Goal: Information Seeking & Learning: Learn about a topic

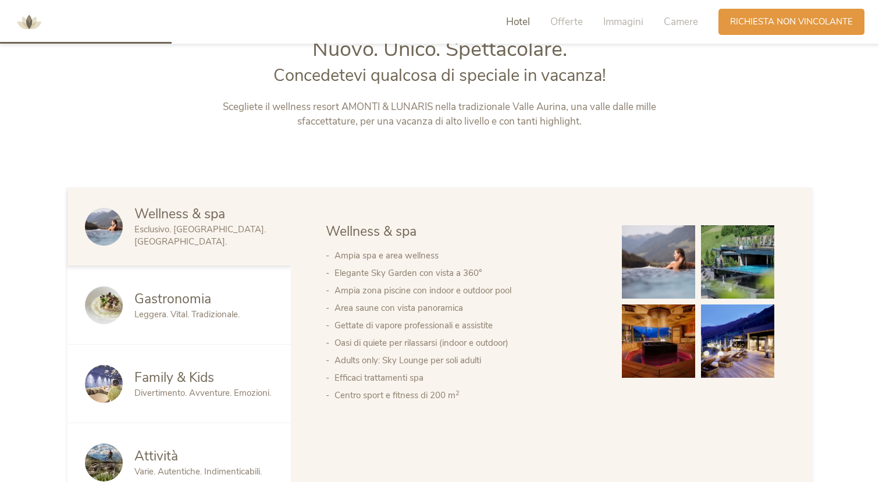
scroll to position [682, 0]
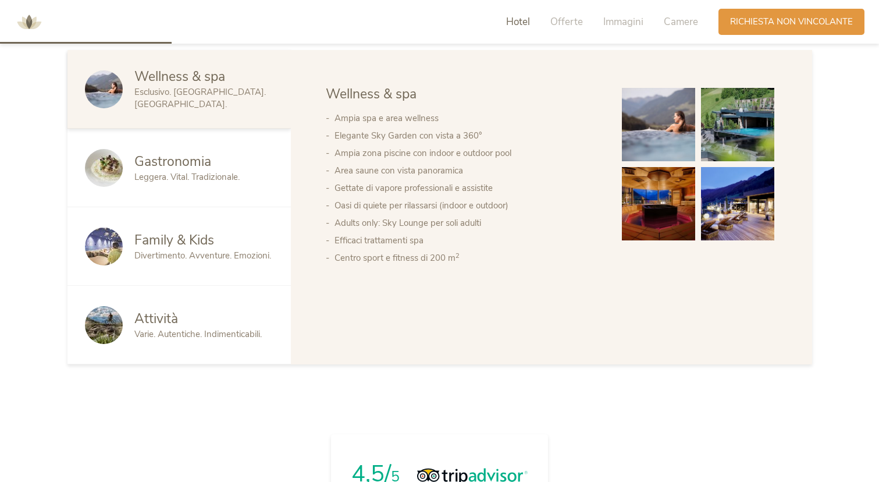
click at [216, 237] on div "Family & Kids" at bounding box center [203, 240] width 139 height 19
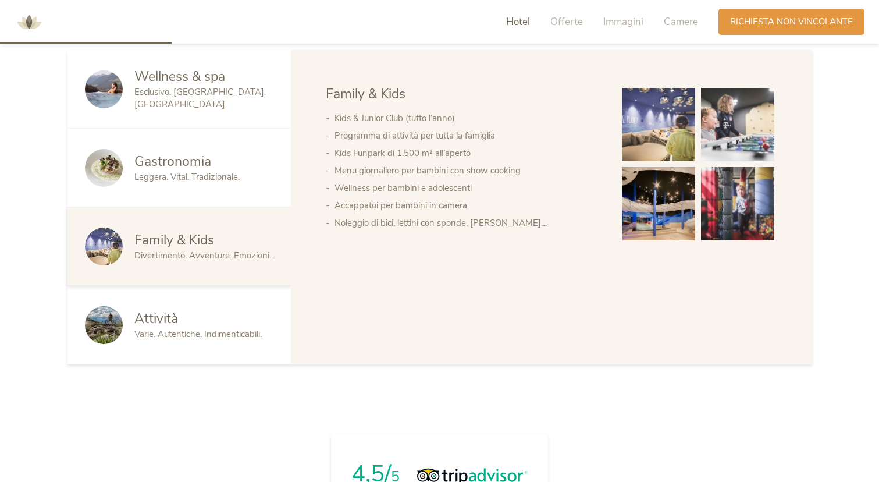
click at [656, 134] on img at bounding box center [658, 124] width 73 height 73
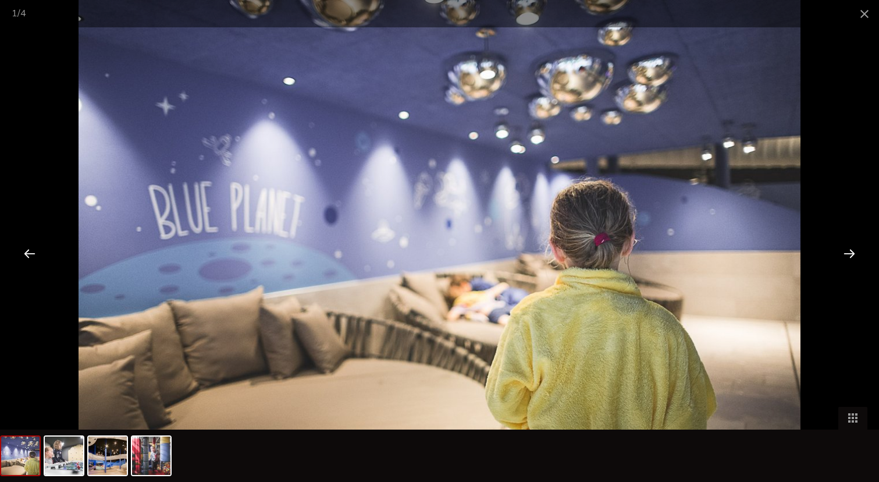
click at [850, 254] on div at bounding box center [849, 253] width 36 height 36
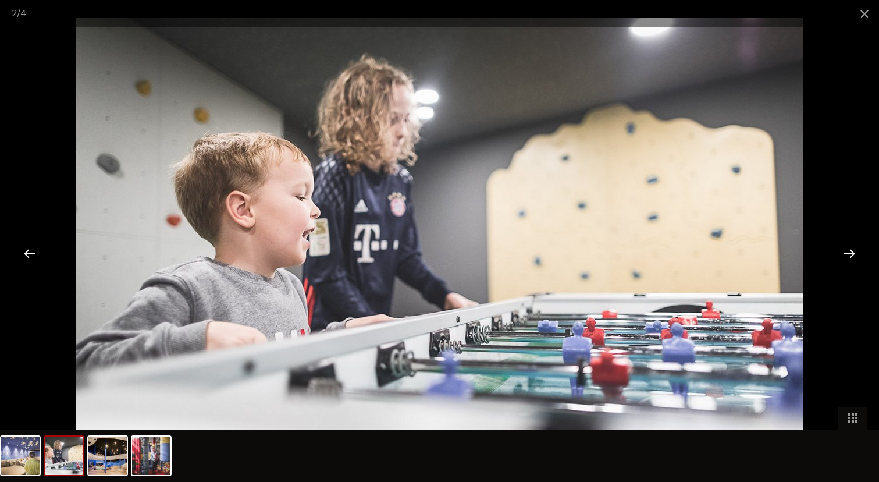
click at [849, 253] on div at bounding box center [849, 253] width 36 height 36
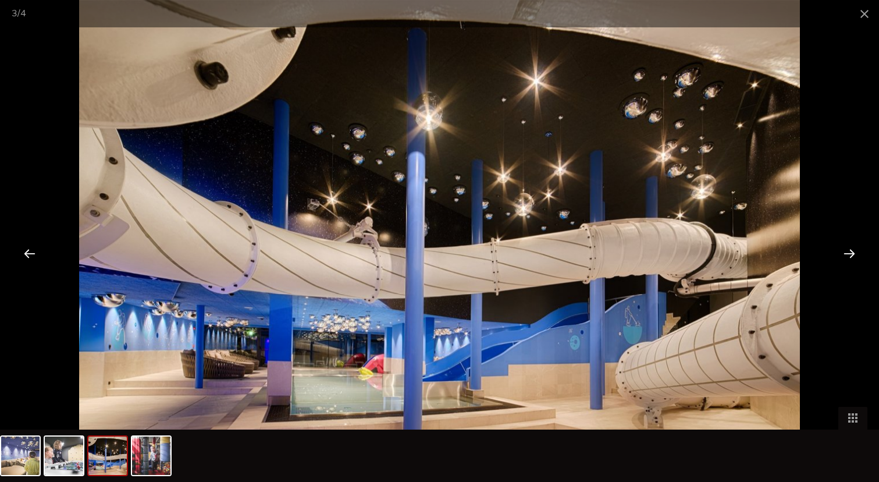
click at [849, 253] on div at bounding box center [849, 253] width 36 height 36
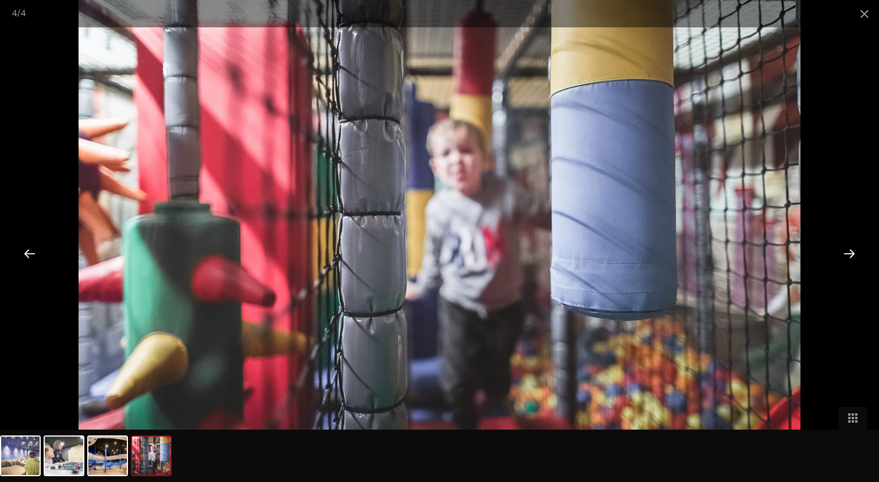
click at [849, 253] on div at bounding box center [849, 253] width 36 height 36
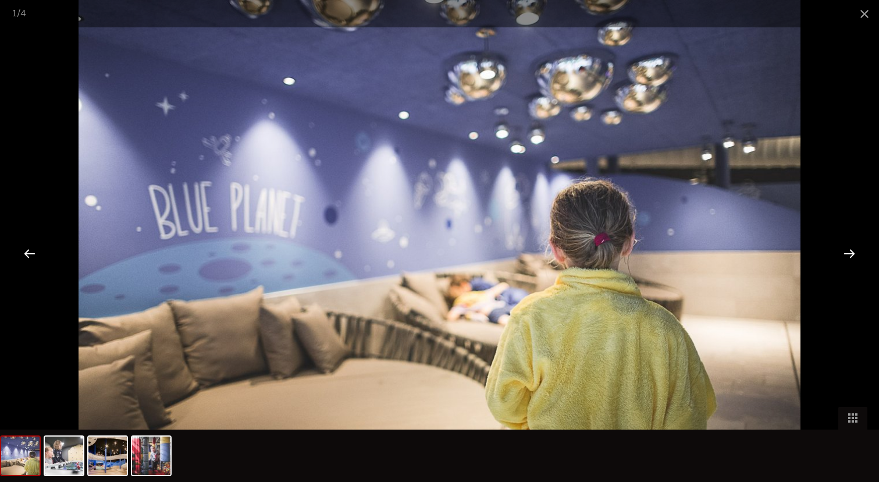
click at [849, 253] on div at bounding box center [849, 253] width 36 height 36
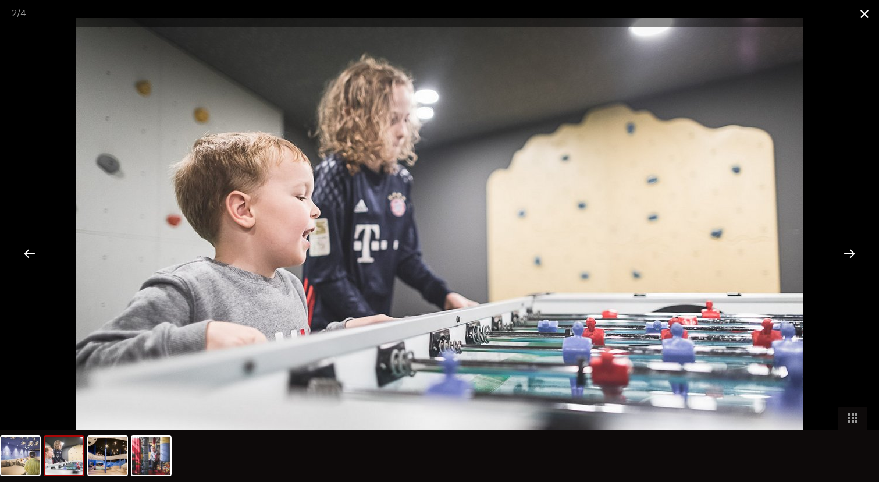
click at [863, 20] on span at bounding box center [864, 13] width 29 height 27
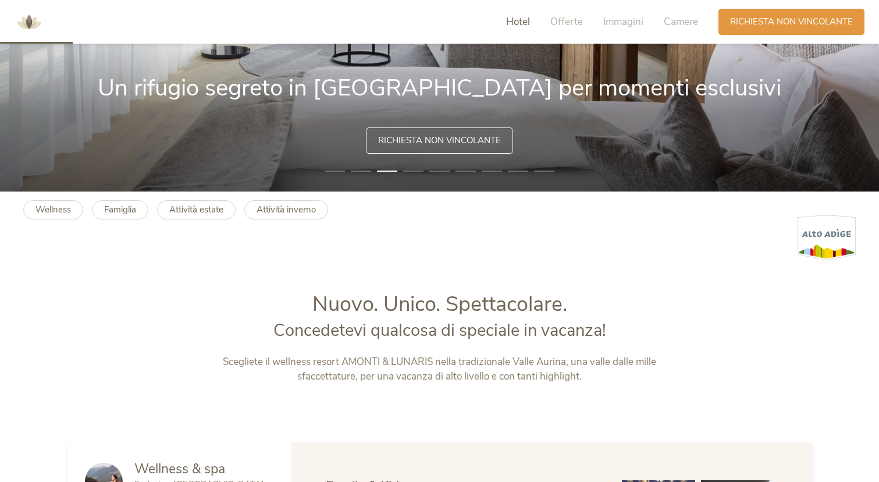
click at [526, 20] on span "Hotel" at bounding box center [518, 21] width 24 height 13
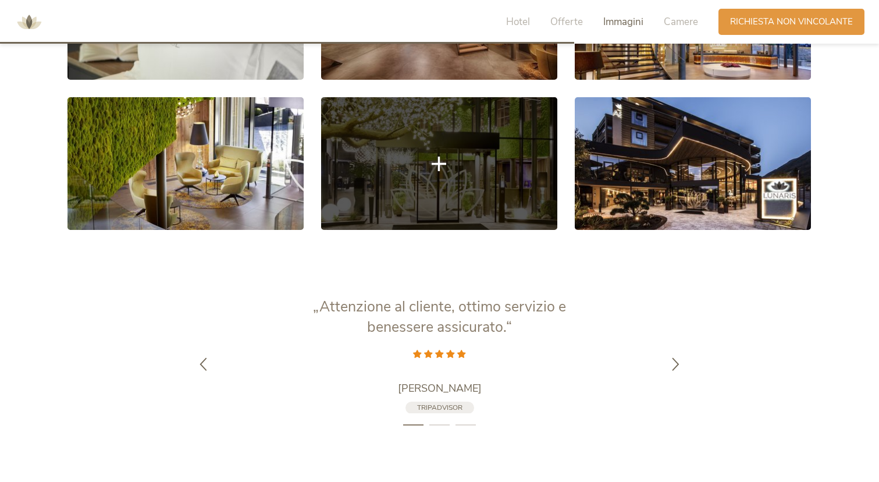
scroll to position [2142, 0]
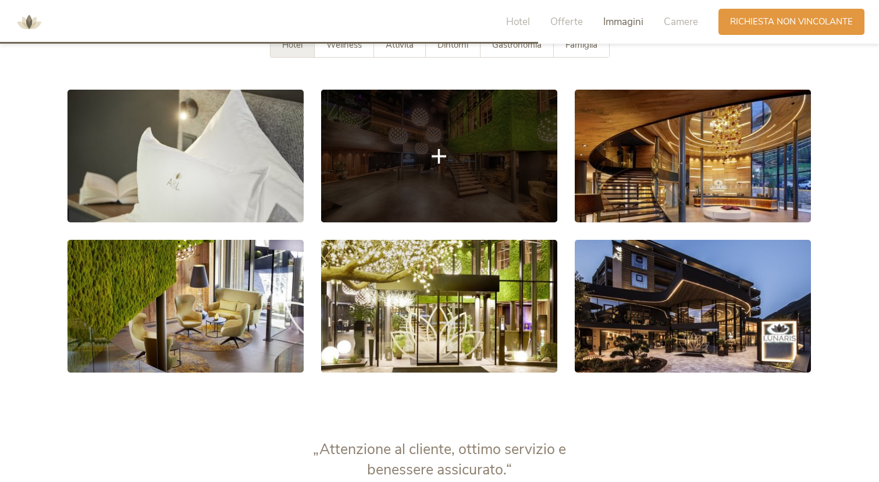
click at [436, 141] on link at bounding box center [439, 156] width 236 height 133
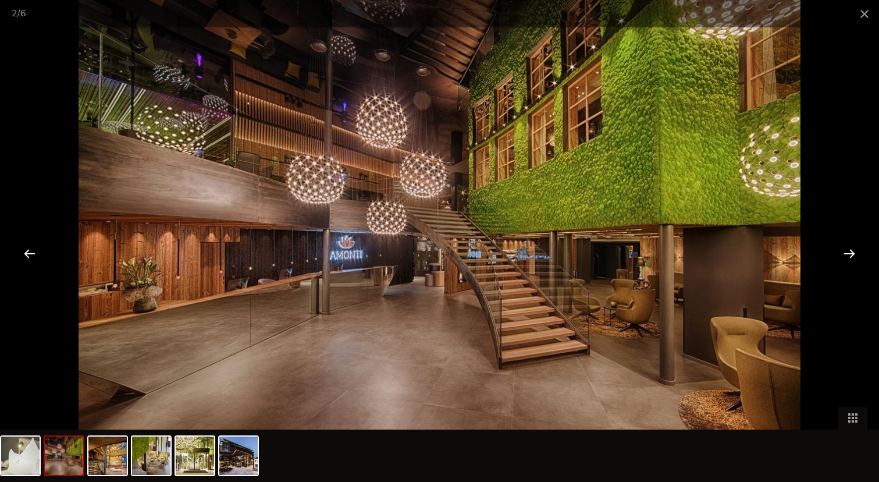
click at [843, 248] on div at bounding box center [849, 253] width 36 height 36
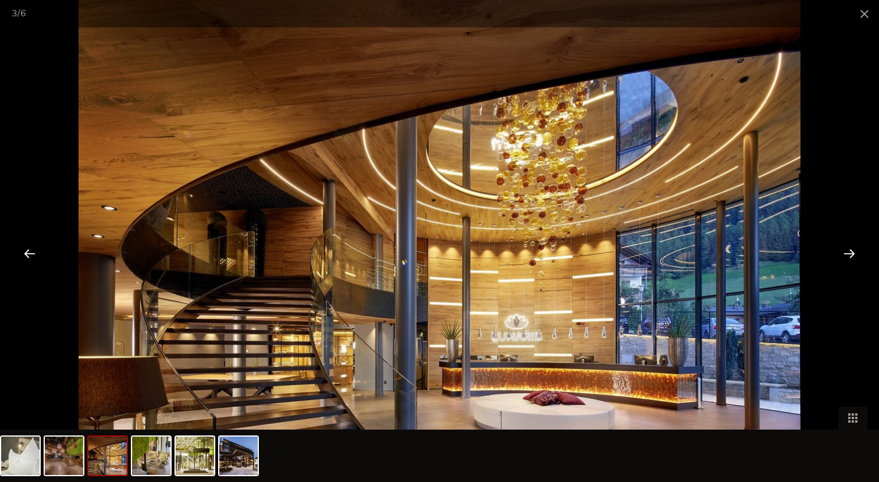
click at [846, 249] on div at bounding box center [849, 253] width 36 height 36
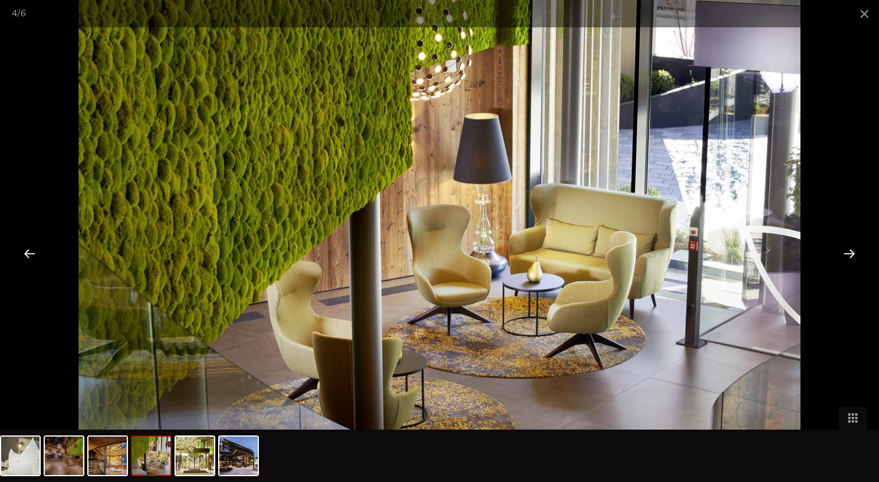
click at [846, 249] on div at bounding box center [849, 253] width 36 height 36
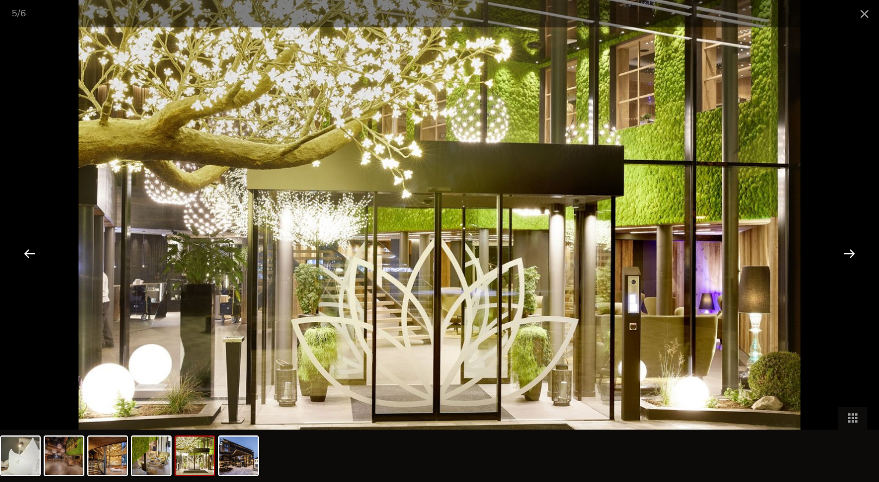
click at [846, 249] on div at bounding box center [849, 253] width 36 height 36
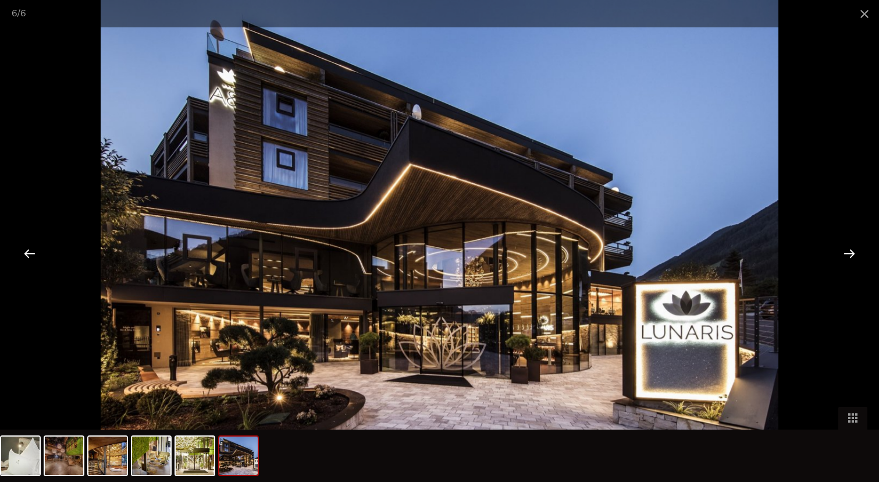
click at [846, 249] on div at bounding box center [849, 253] width 36 height 36
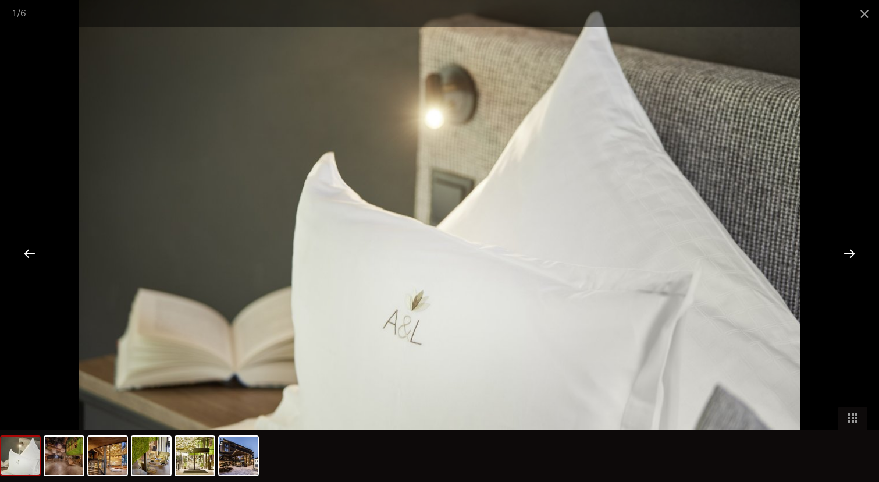
click at [846, 249] on div at bounding box center [849, 253] width 36 height 36
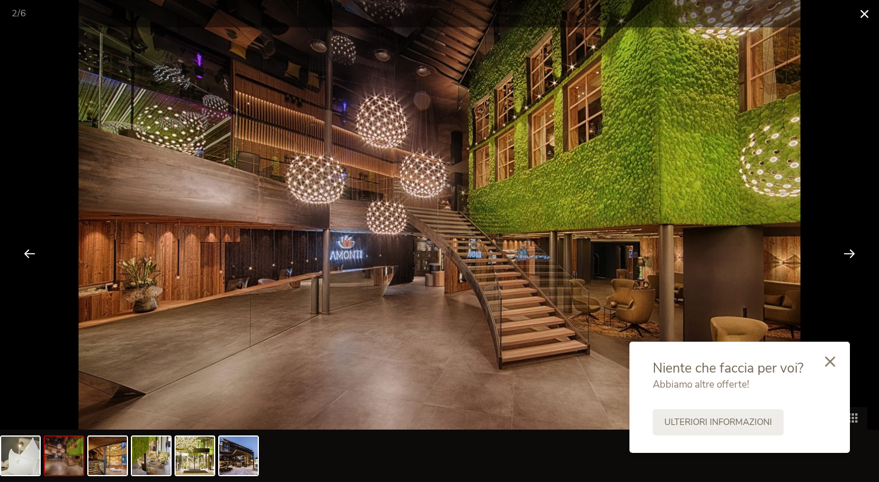
click at [871, 10] on span at bounding box center [864, 13] width 29 height 27
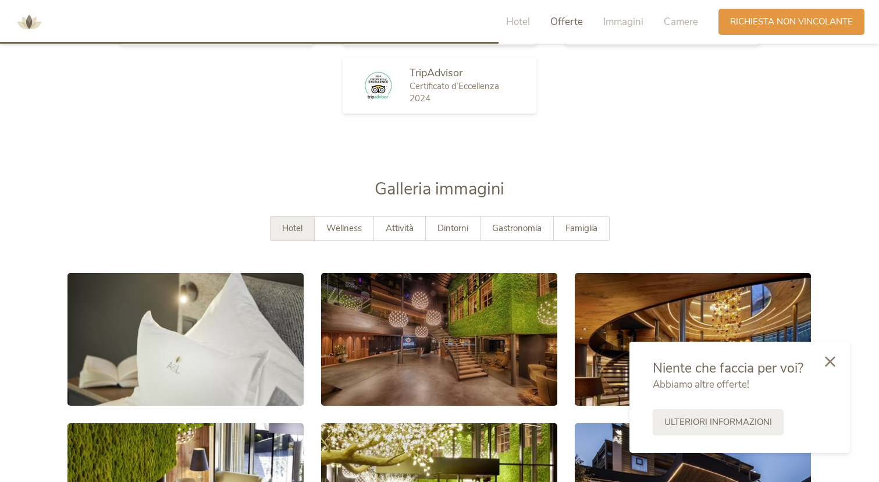
scroll to position [1578, 0]
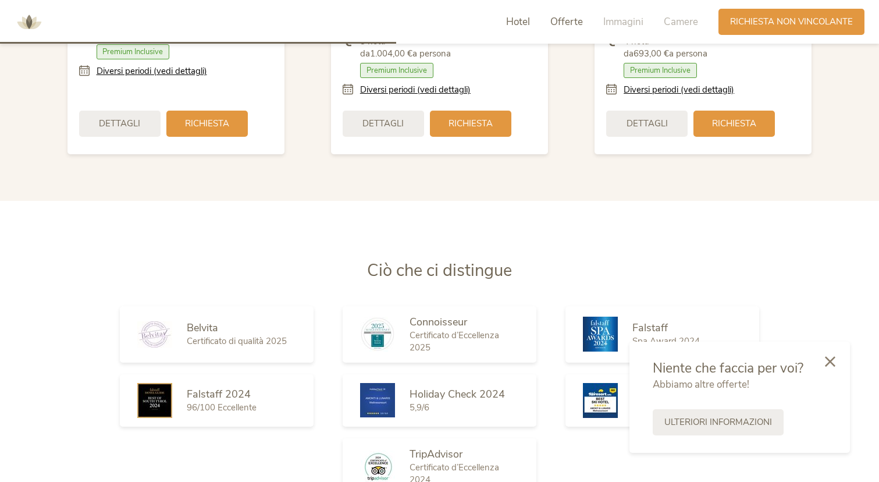
click at [515, 25] on span "Hotel" at bounding box center [518, 21] width 24 height 13
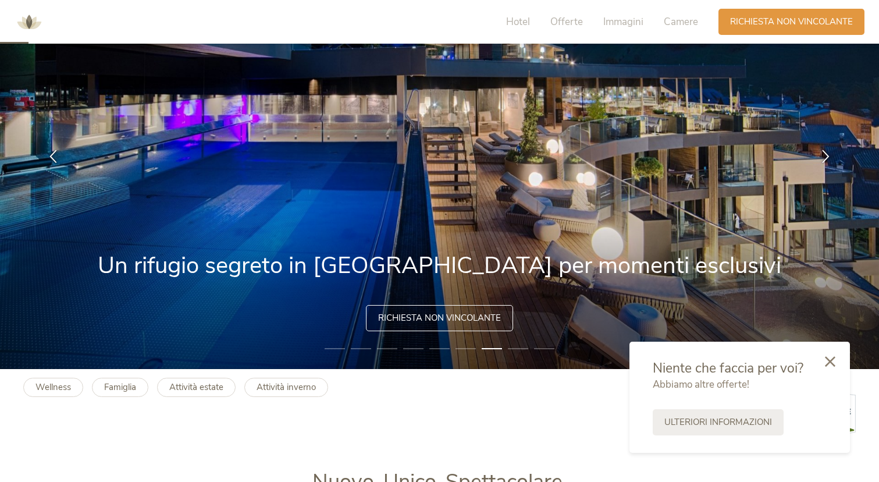
scroll to position [0, 0]
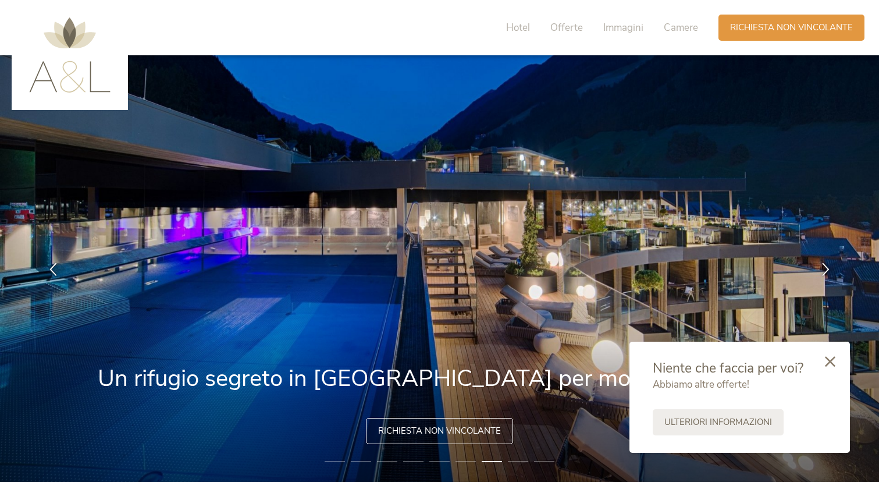
drag, startPoint x: 377, startPoint y: 278, endPoint x: 273, endPoint y: 280, distance: 103.6
click at [311, 277] on img at bounding box center [439, 268] width 879 height 426
click at [519, 466] on li "8" at bounding box center [518, 461] width 20 height 12
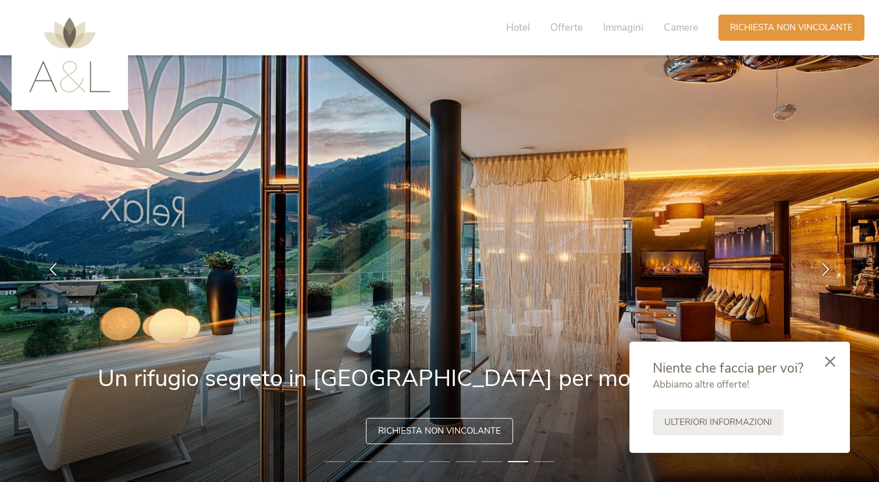
click at [536, 463] on li "9" at bounding box center [544, 461] width 20 height 12
click at [544, 459] on li "9" at bounding box center [544, 461] width 20 height 12
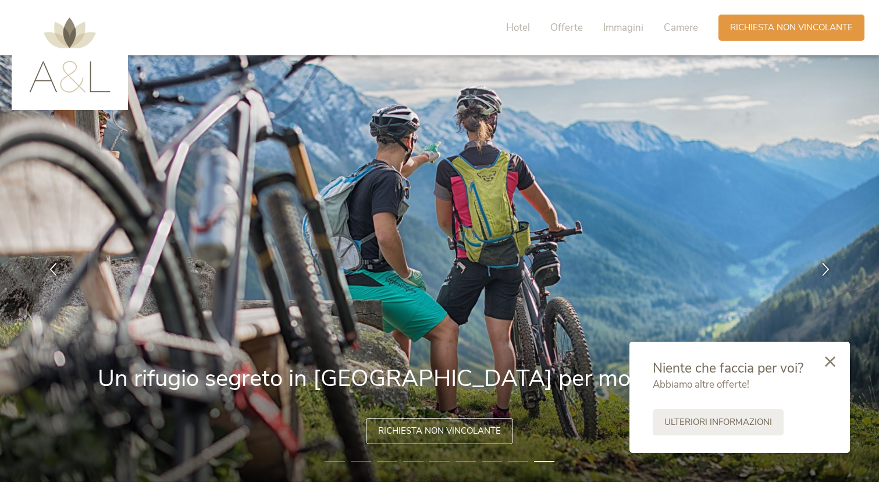
click at [337, 460] on li "1" at bounding box center [335, 461] width 20 height 12
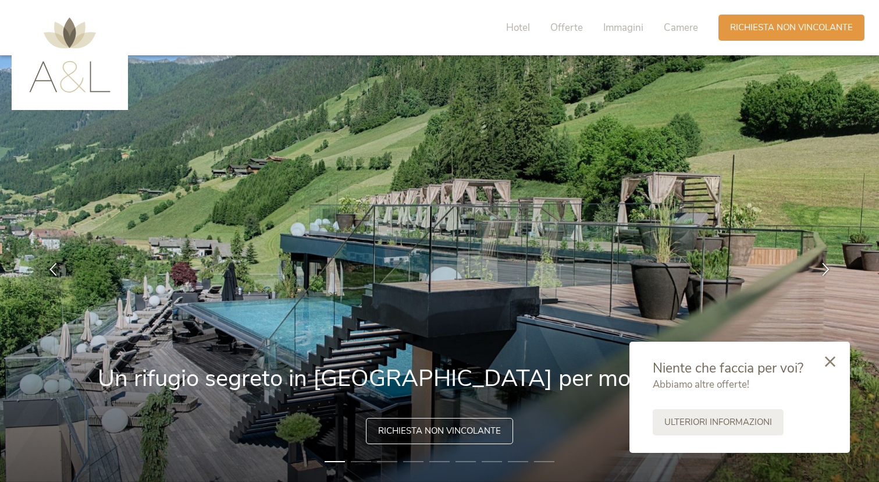
click at [365, 461] on li "2" at bounding box center [361, 461] width 20 height 12
click at [384, 463] on li "3" at bounding box center [387, 461] width 20 height 12
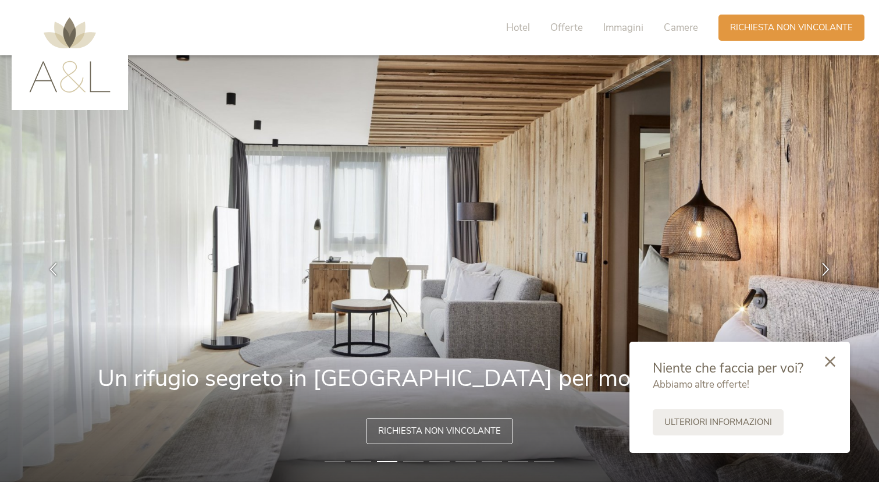
click at [365, 463] on li "2" at bounding box center [361, 461] width 20 height 12
click at [362, 460] on li "2" at bounding box center [361, 461] width 20 height 12
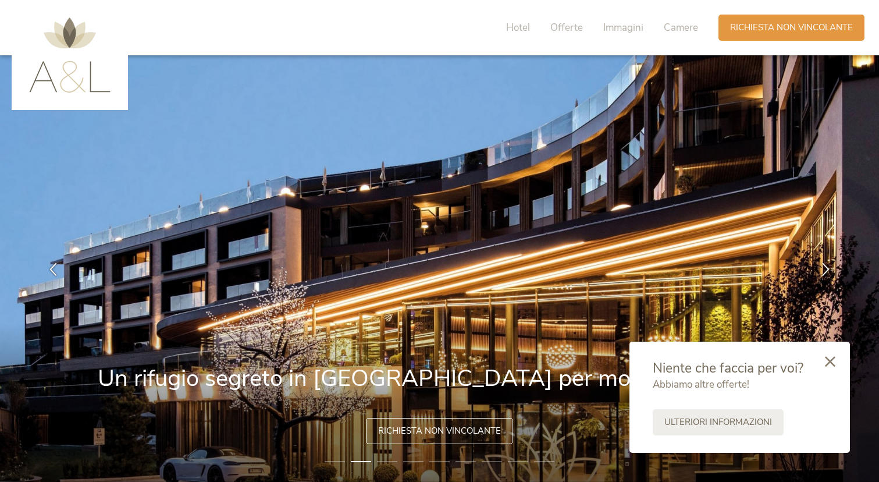
click at [418, 461] on li "4" at bounding box center [413, 461] width 20 height 12
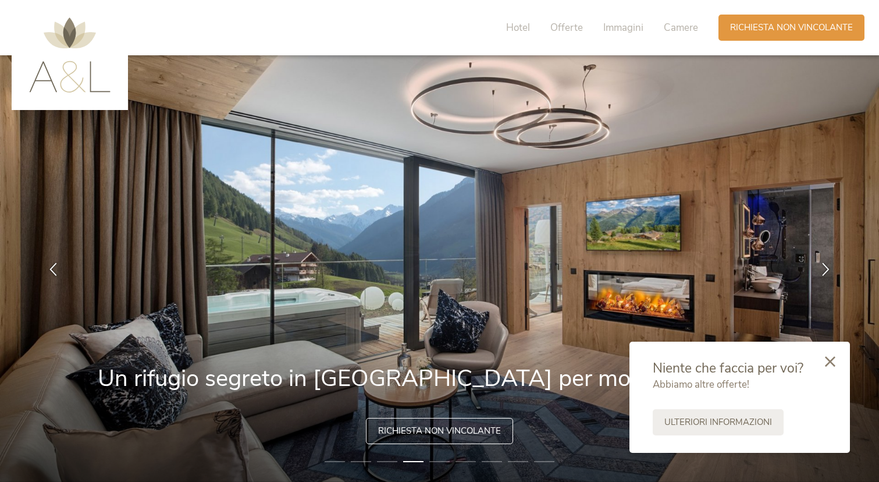
click at [440, 460] on li "5" at bounding box center [439, 461] width 20 height 12
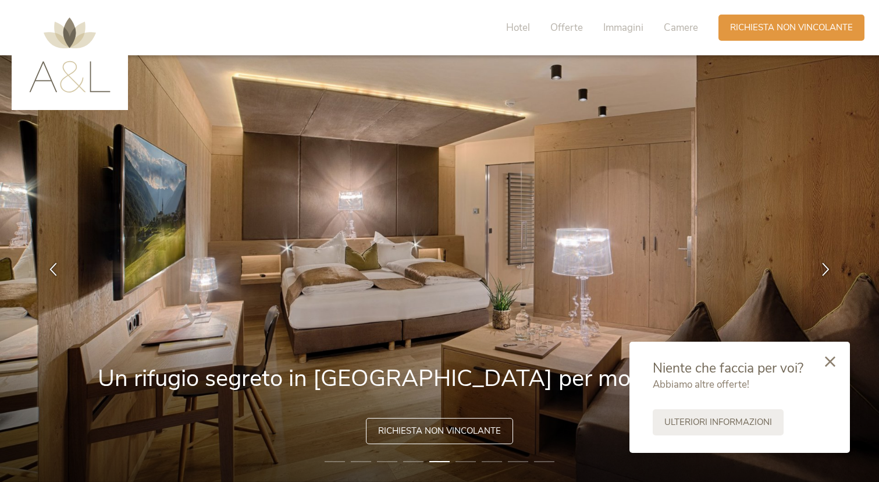
click at [461, 461] on li "6" at bounding box center [465, 461] width 20 height 12
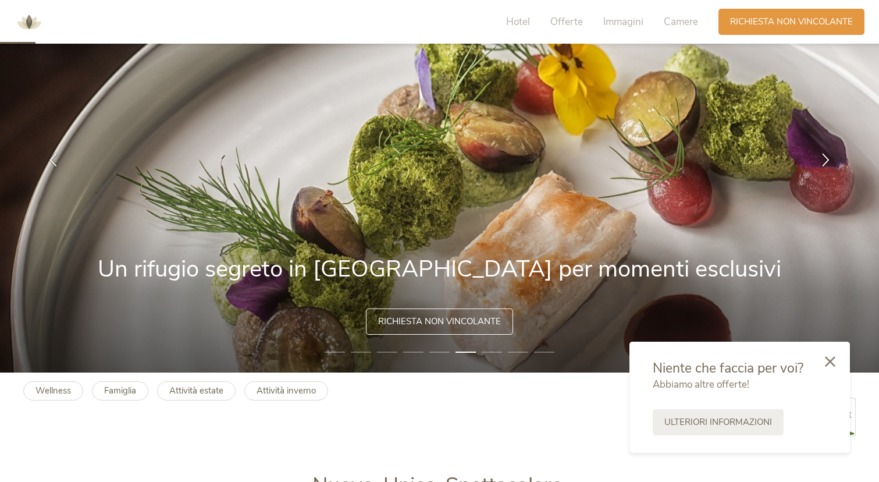
scroll to position [142, 0]
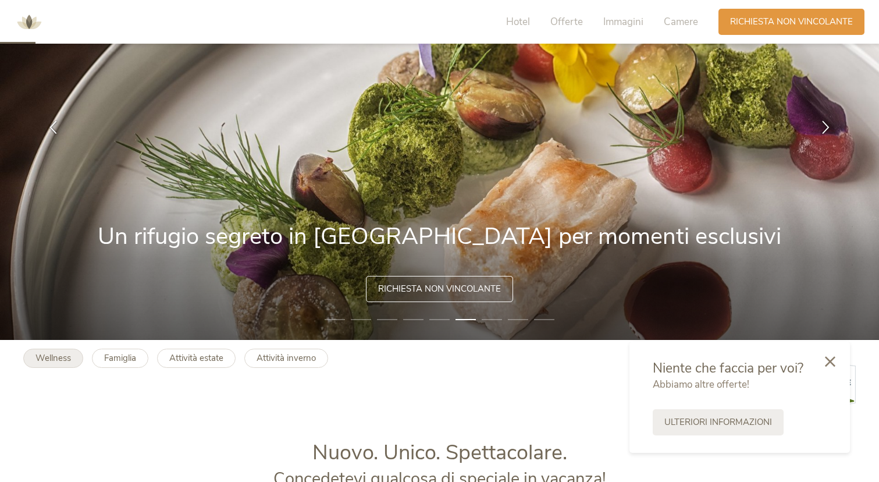
click at [59, 354] on b "Wellness" at bounding box center [52, 358] width 35 height 12
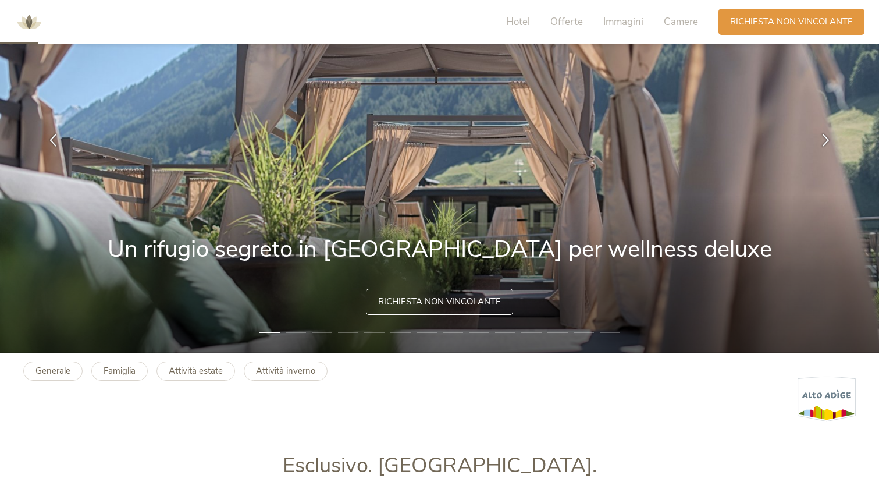
click at [282, 332] on img at bounding box center [439, 139] width 879 height 426
click at [297, 334] on li "2" at bounding box center [296, 332] width 20 height 12
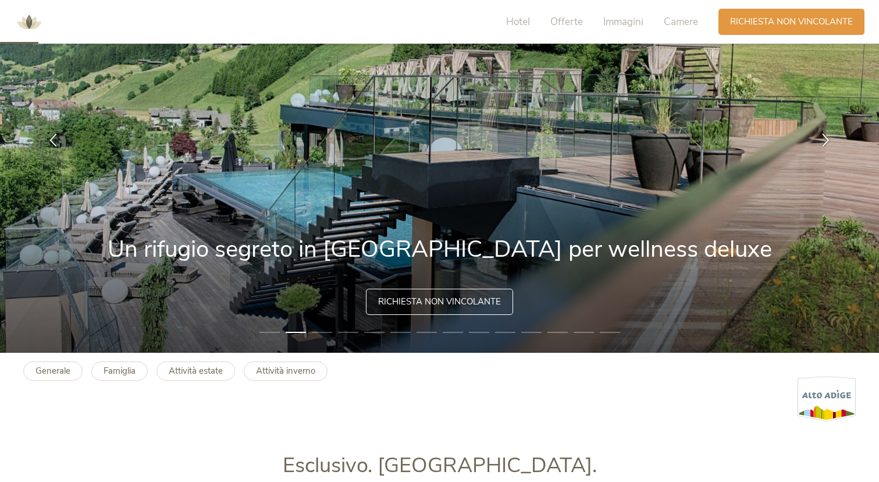
click at [327, 332] on li "3" at bounding box center [322, 332] width 20 height 12
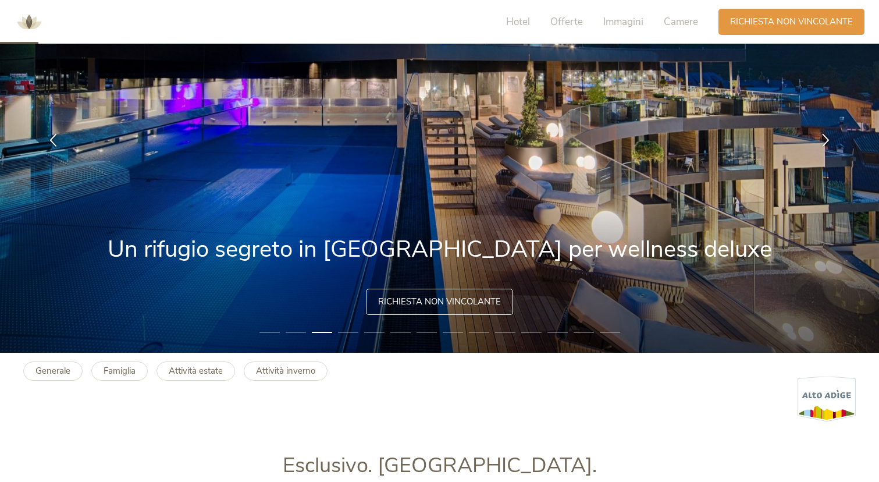
click at [350, 332] on li "4" at bounding box center [348, 332] width 20 height 12
click at [373, 331] on li "5" at bounding box center [374, 332] width 20 height 12
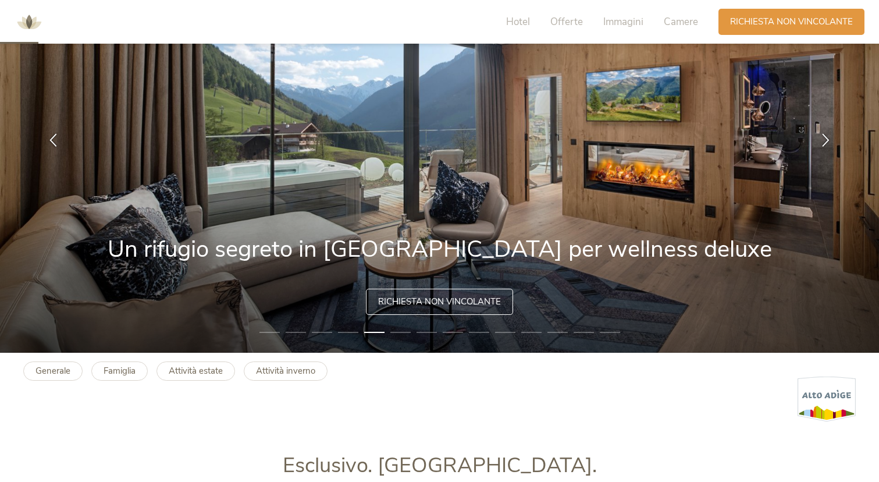
click at [416, 334] on li "7" at bounding box center [426, 332] width 20 height 12
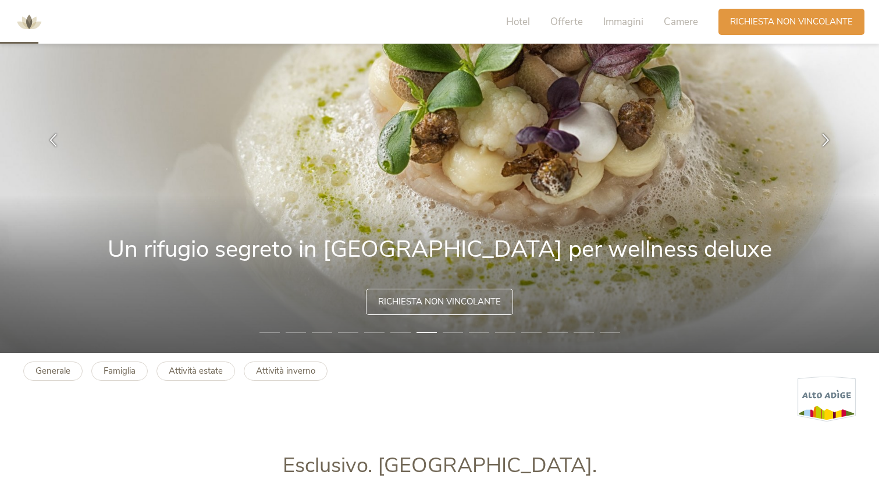
click at [461, 339] on img at bounding box center [439, 139] width 879 height 426
click at [459, 336] on li "8" at bounding box center [453, 332] width 20 height 12
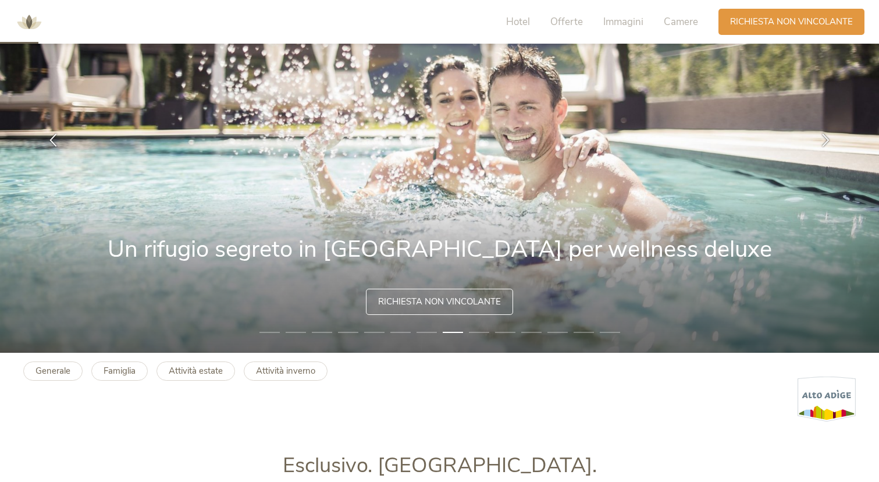
click at [486, 332] on li "9" at bounding box center [479, 332] width 20 height 12
click at [501, 332] on li "10" at bounding box center [505, 332] width 20 height 12
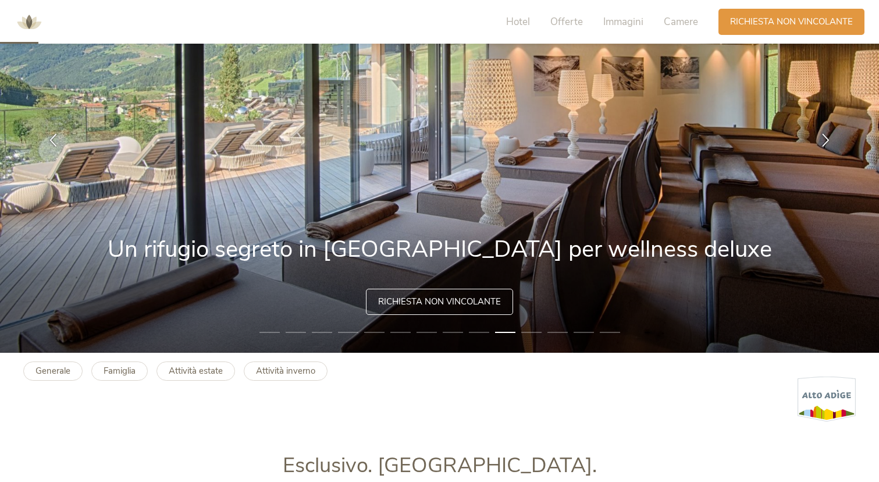
click at [524, 332] on li "11" at bounding box center [531, 332] width 20 height 12
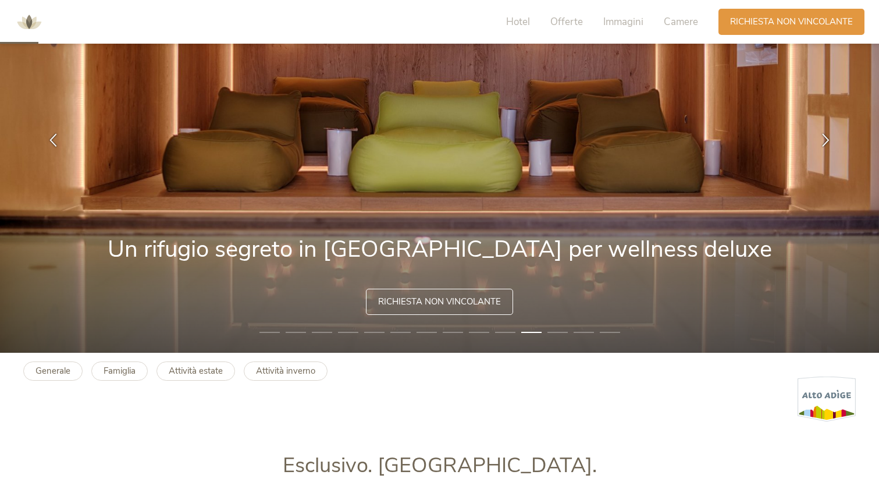
click at [582, 332] on li "13" at bounding box center [583, 332] width 20 height 12
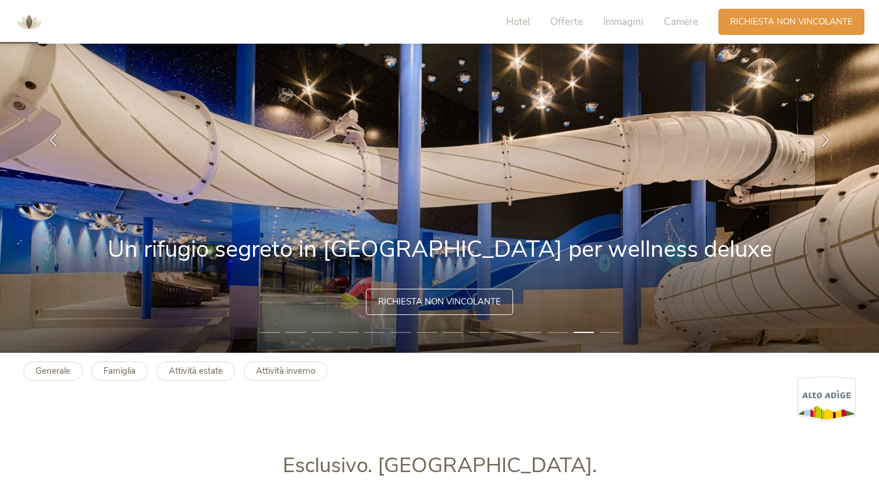
click at [610, 334] on li "14" at bounding box center [610, 332] width 20 height 12
click at [607, 334] on li "14" at bounding box center [610, 332] width 20 height 12
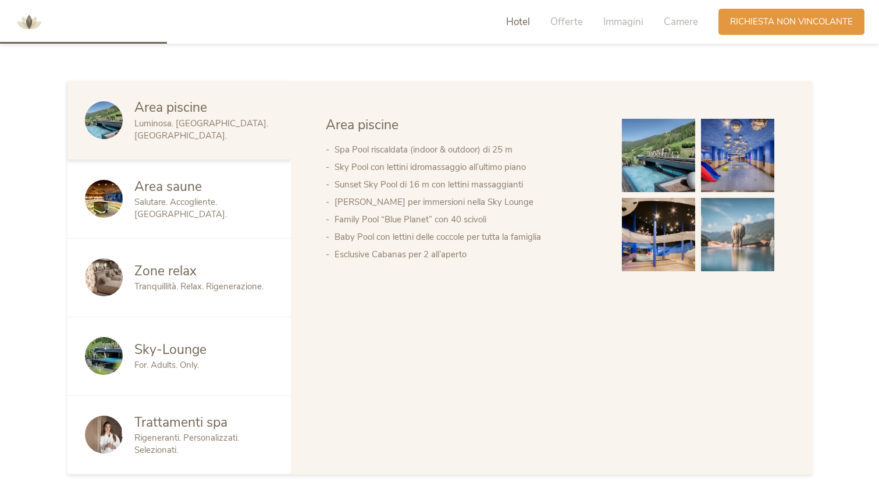
scroll to position [678, 0]
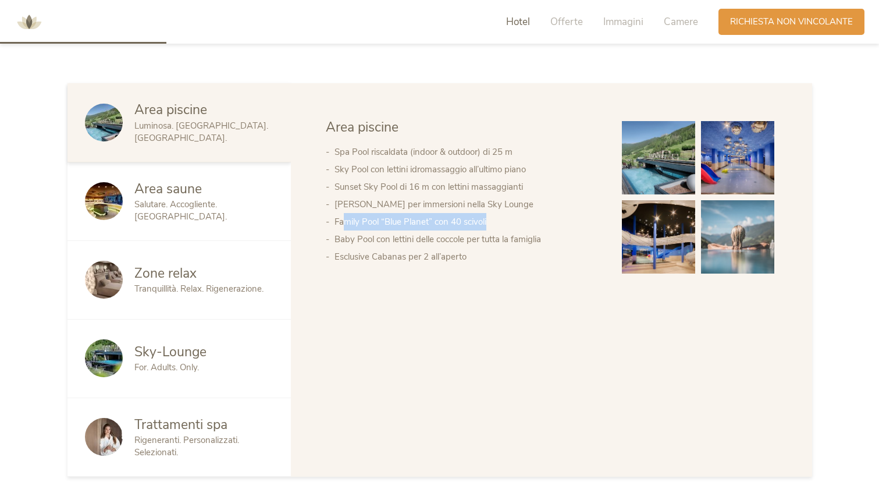
drag, startPoint x: 351, startPoint y: 193, endPoint x: 490, endPoint y: 193, distance: 139.6
click at [490, 213] on li "Family Pool “Blue Planet” con 40 scivoli" at bounding box center [466, 221] width 264 height 17
click at [729, 130] on img at bounding box center [737, 157] width 73 height 73
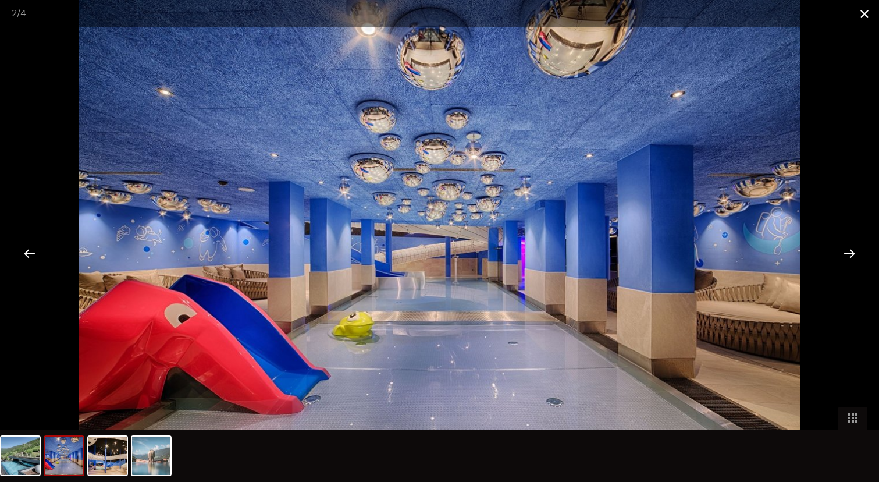
click at [863, 15] on span at bounding box center [864, 13] width 29 height 27
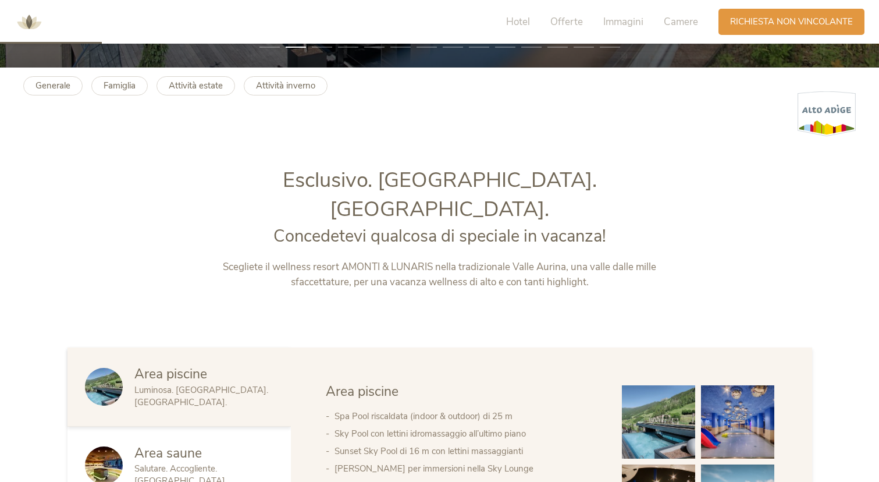
scroll to position [8, 0]
